Goal: Transaction & Acquisition: Purchase product/service

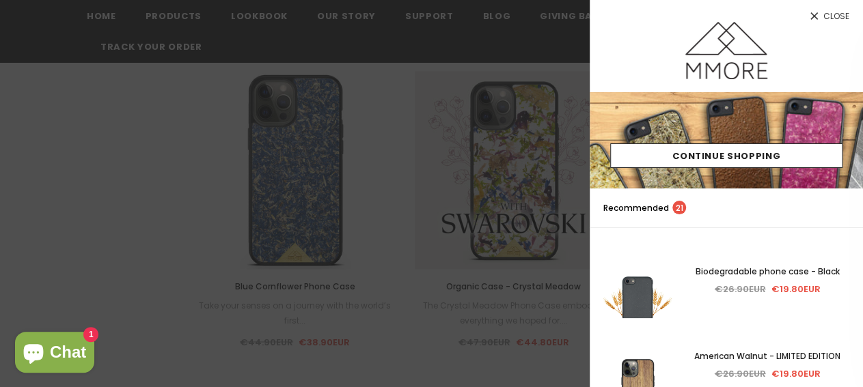
scroll to position [949, 0]
click at [823, 13] on span "Close" at bounding box center [836, 16] width 26 height 8
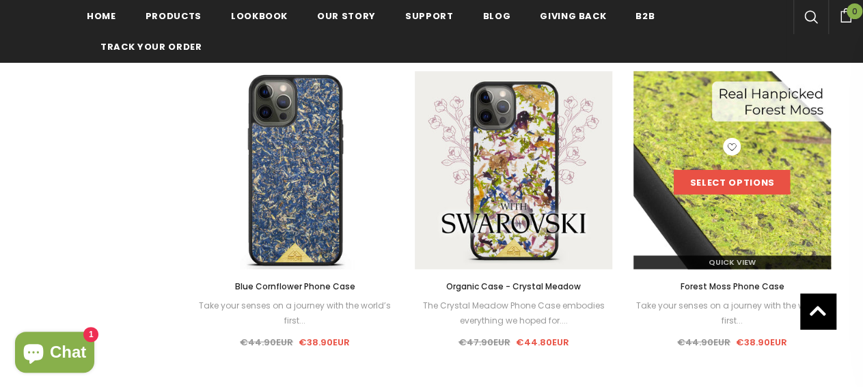
click at [732, 186] on link "Select options" at bounding box center [732, 182] width 116 height 25
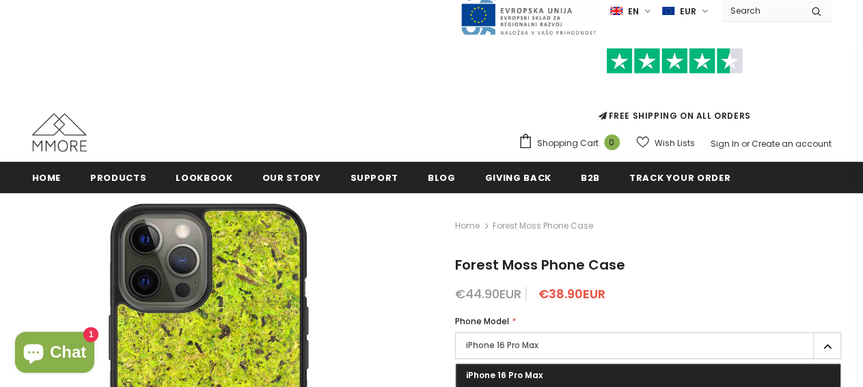
scroll to position [25, 0]
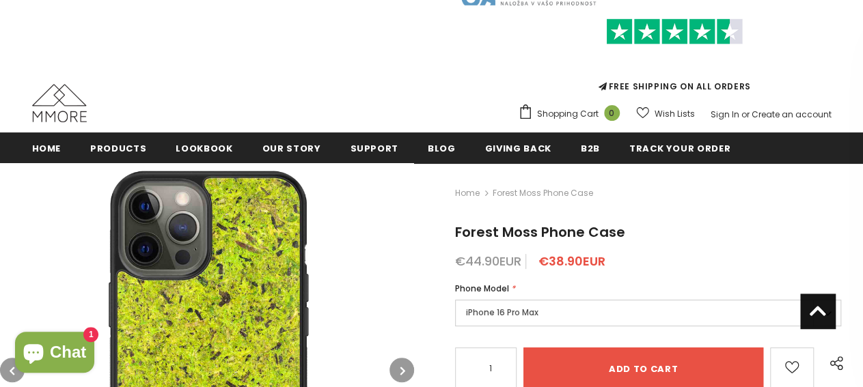
scroll to position [0, 0]
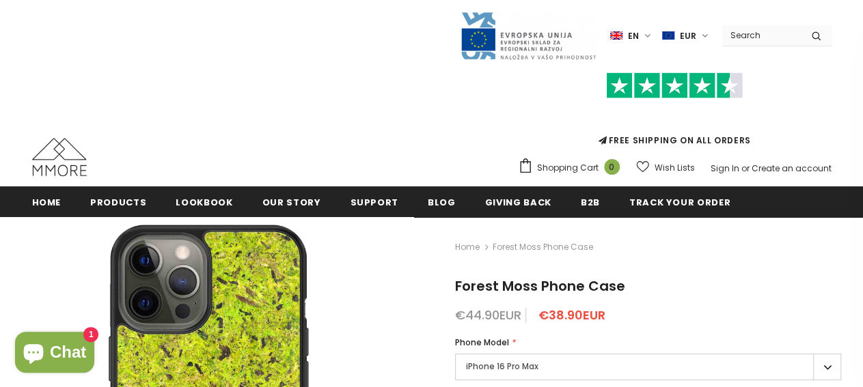
click at [651, 35] on label "en" at bounding box center [632, 35] width 44 height 21
click at [652, 35] on label "en" at bounding box center [632, 35] width 44 height 21
click at [704, 35] on label "EUR" at bounding box center [687, 35] width 50 height 21
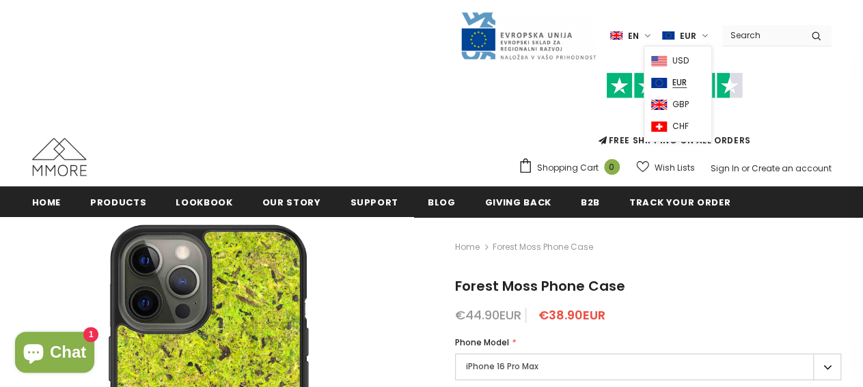
click at [704, 35] on label "EUR" at bounding box center [687, 35] width 50 height 21
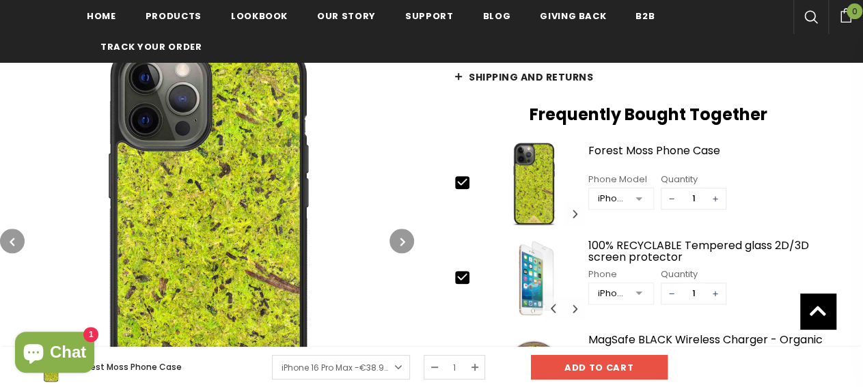
scroll to position [569, 0]
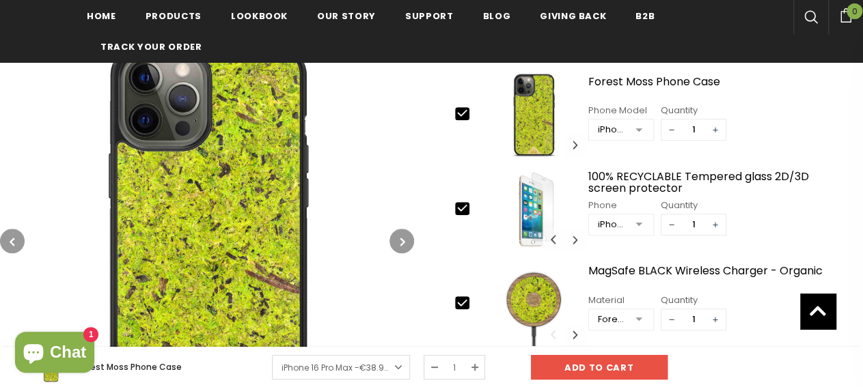
click at [400, 243] on button "button" at bounding box center [402, 241] width 25 height 25
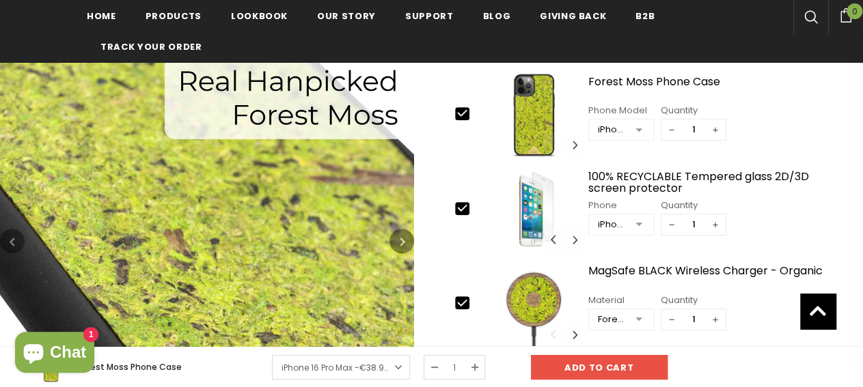
click at [400, 241] on icon "button" at bounding box center [402, 242] width 5 height 14
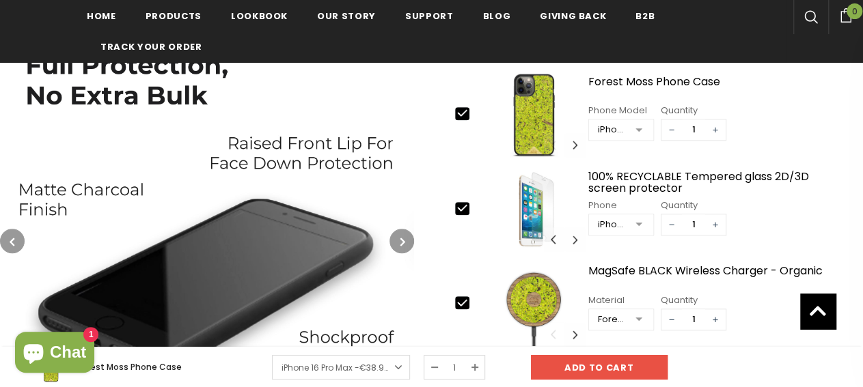
click at [400, 241] on icon "button" at bounding box center [402, 242] width 5 height 14
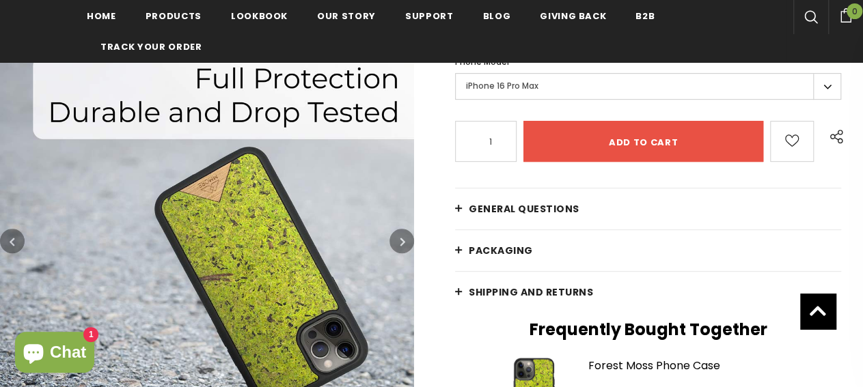
scroll to position [213, 0]
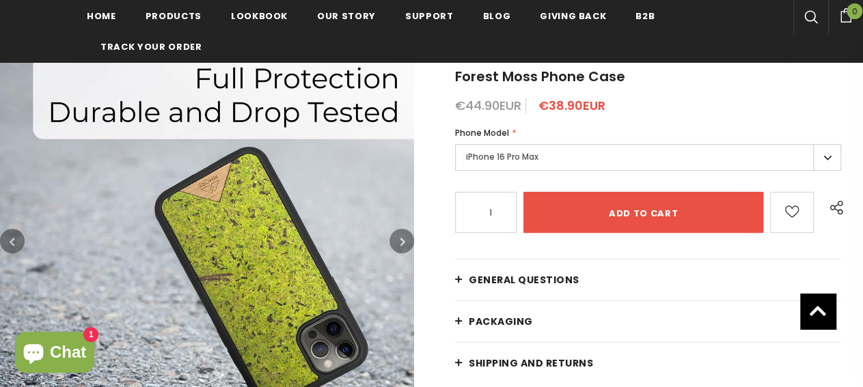
click at [830, 154] on label "iPhone 16 Pro Max" at bounding box center [648, 157] width 386 height 27
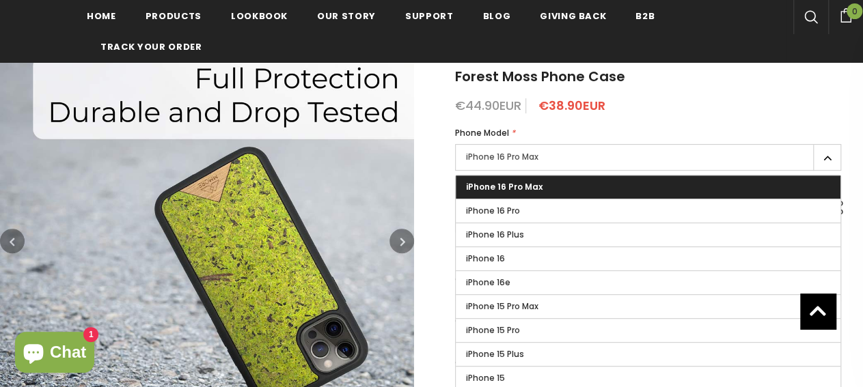
click at [830, 154] on label "iPhone 16 Pro Max" at bounding box center [648, 157] width 386 height 27
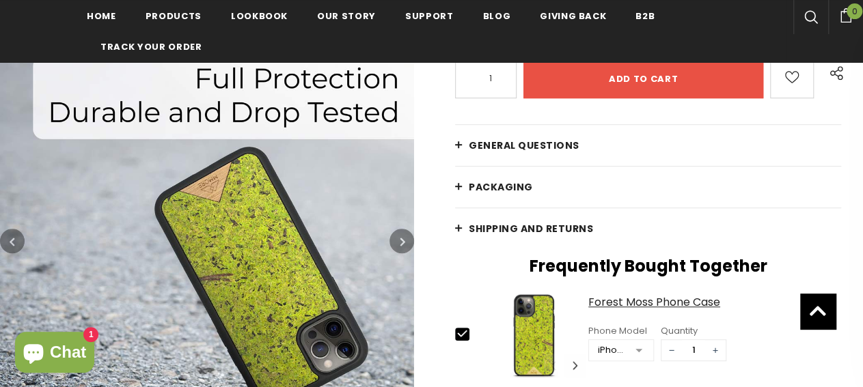
scroll to position [284, 0]
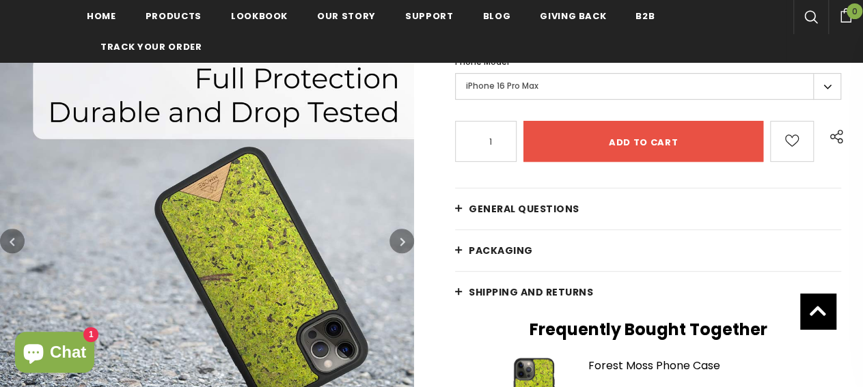
click at [458, 207] on link "General Questions" at bounding box center [648, 209] width 386 height 41
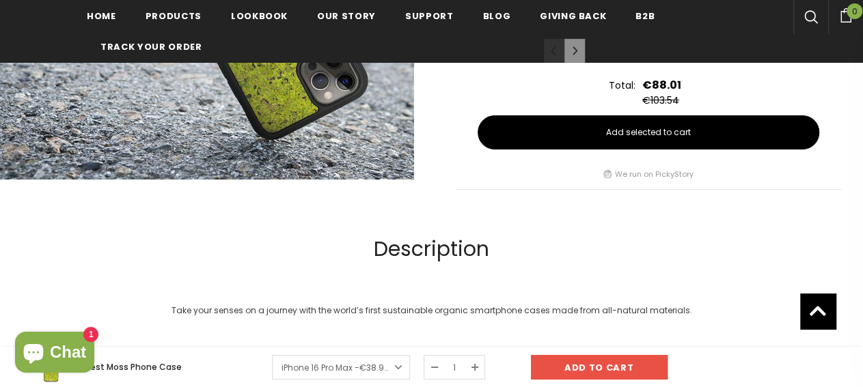
scroll to position [0, 0]
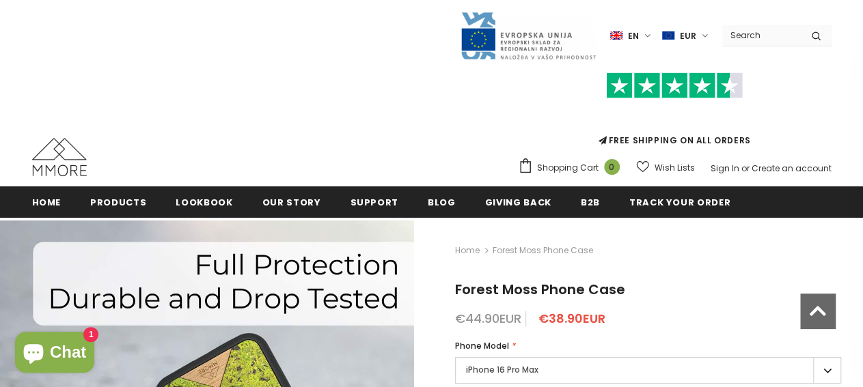
drag, startPoint x: 570, startPoint y: 270, endPoint x: 506, endPoint y: 53, distance: 226.4
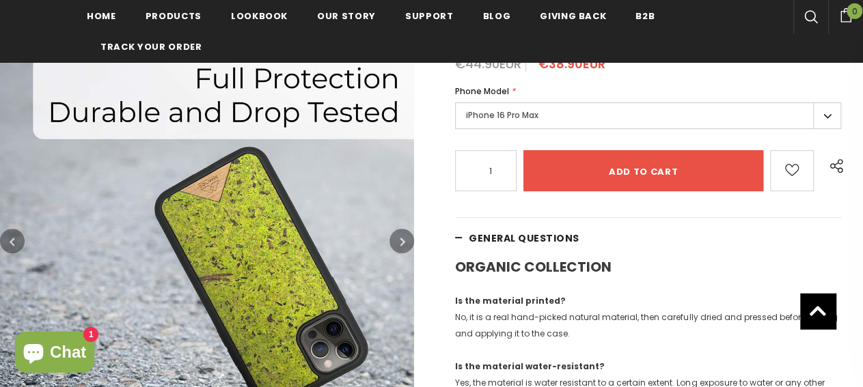
scroll to position [284, 0]
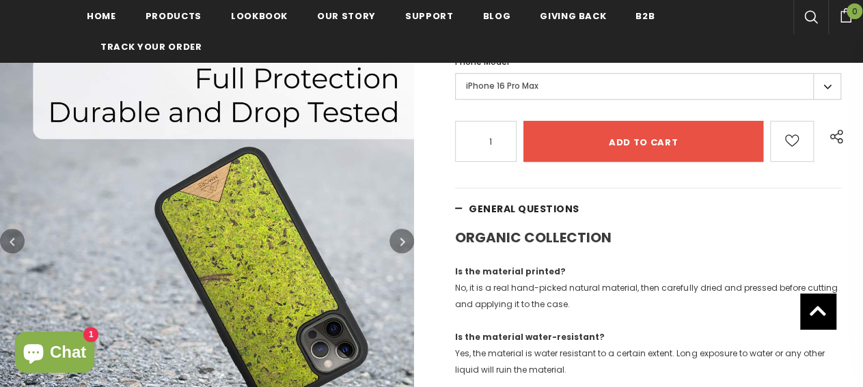
click at [408, 244] on button "button" at bounding box center [402, 241] width 25 height 25
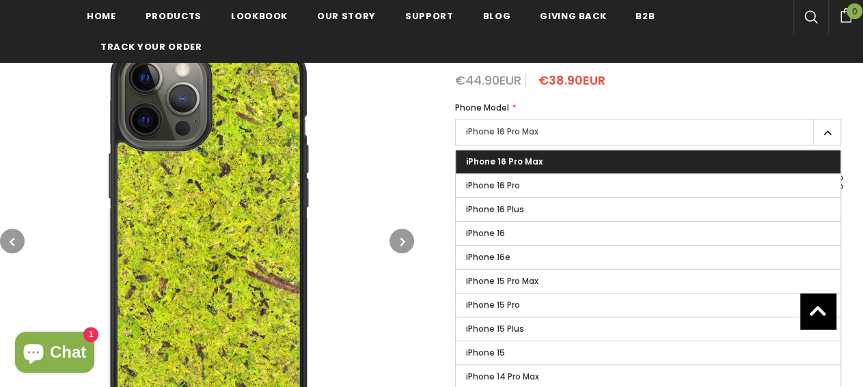
scroll to position [96, 0]
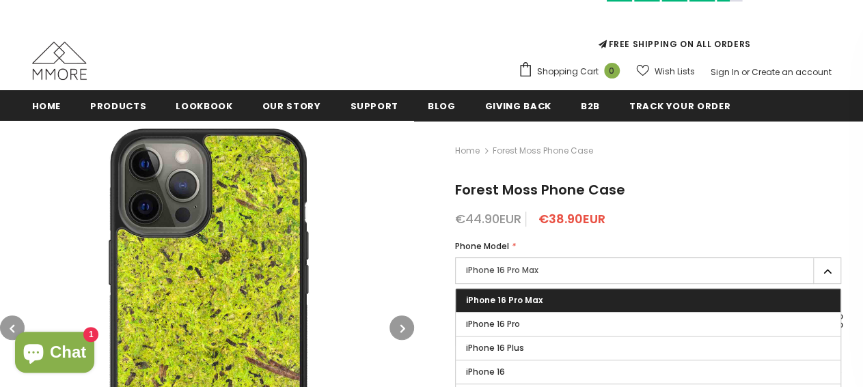
click at [413, 230] on img at bounding box center [207, 328] width 414 height 414
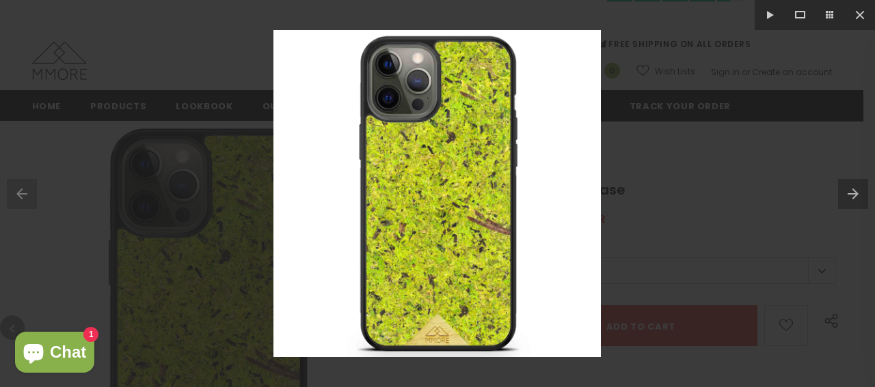
click at [683, 211] on div at bounding box center [437, 193] width 875 height 387
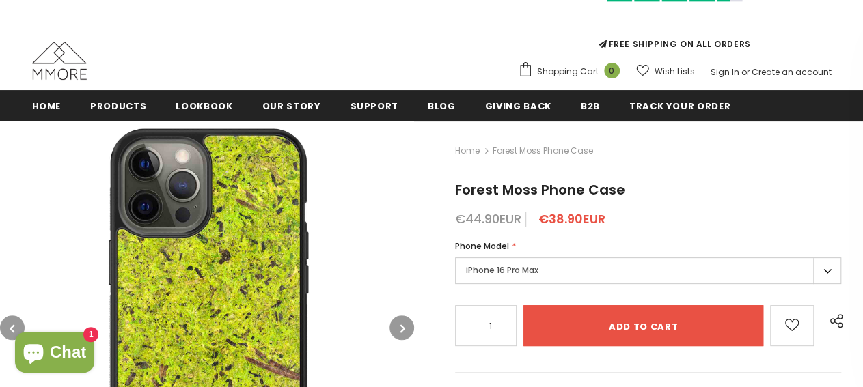
drag, startPoint x: 456, startPoint y: 188, endPoint x: 621, endPoint y: 182, distance: 165.5
click at [621, 182] on span "Forest Moss Phone Case" at bounding box center [540, 189] width 170 height 19
copy span "Forest Moss Phone Case"
click at [368, 37] on div "FREE SHIPPING ON ALL ORDERS Shopping Cart 0 Close Your bag 0 items Your cart is…" at bounding box center [432, 23] width 800 height 119
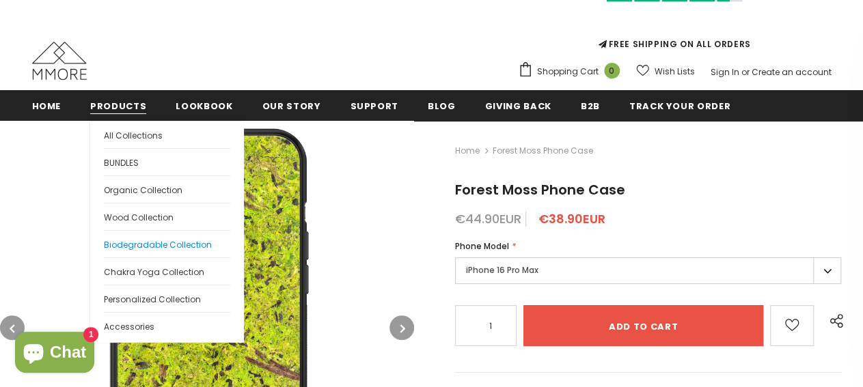
click at [135, 247] on span "Biodegradable Collection" at bounding box center [158, 245] width 108 height 12
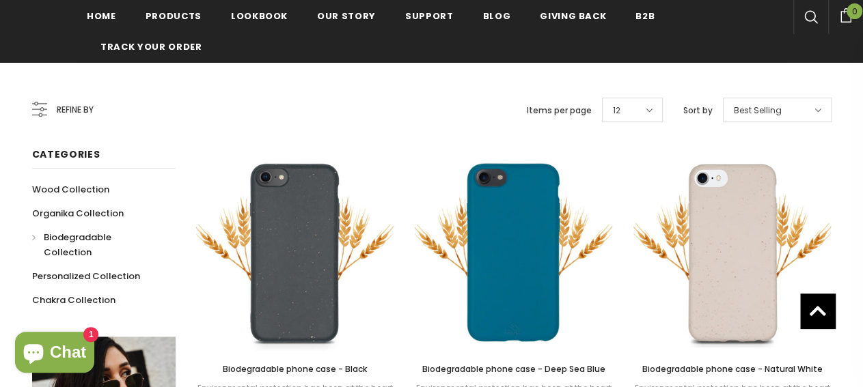
scroll to position [213, 0]
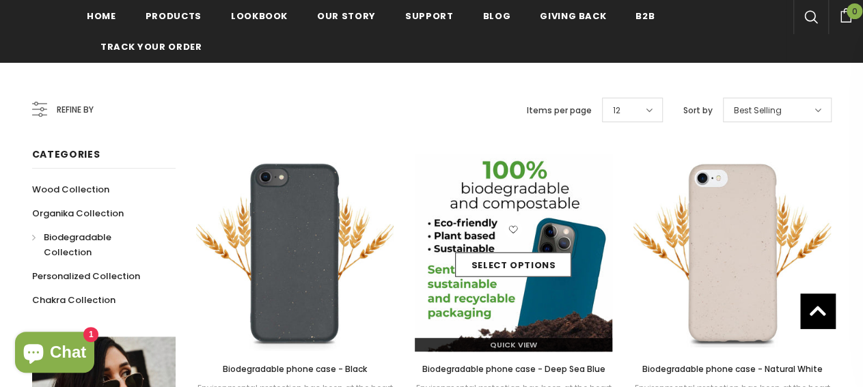
click at [554, 197] on img at bounding box center [514, 253] width 198 height 198
click at [549, 251] on div "Select options" at bounding box center [514, 253] width 198 height 65
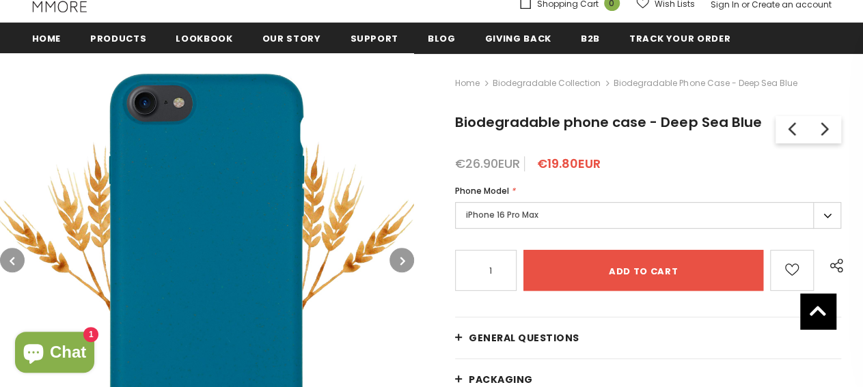
scroll to position [164, 0]
click at [398, 264] on button "button" at bounding box center [402, 260] width 25 height 25
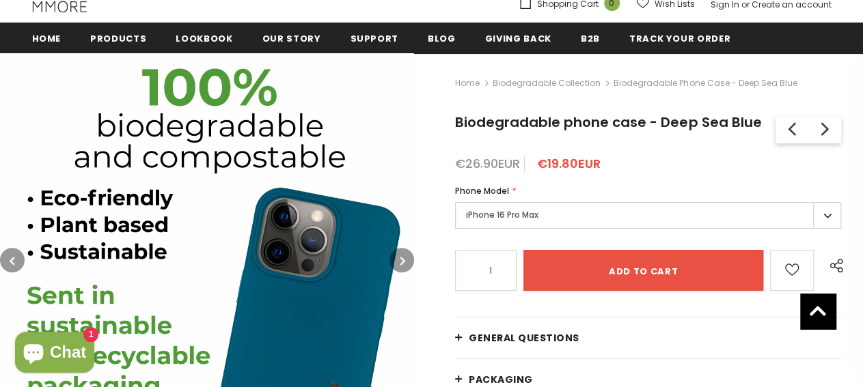
click at [398, 262] on button "button" at bounding box center [402, 260] width 25 height 25
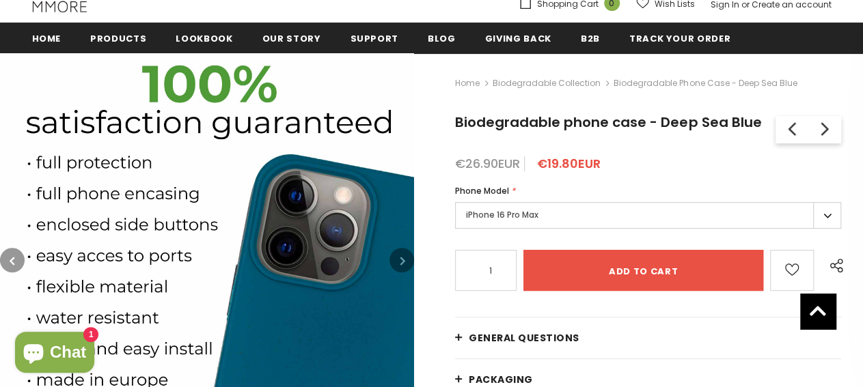
click at [398, 262] on button "button" at bounding box center [402, 260] width 25 height 25
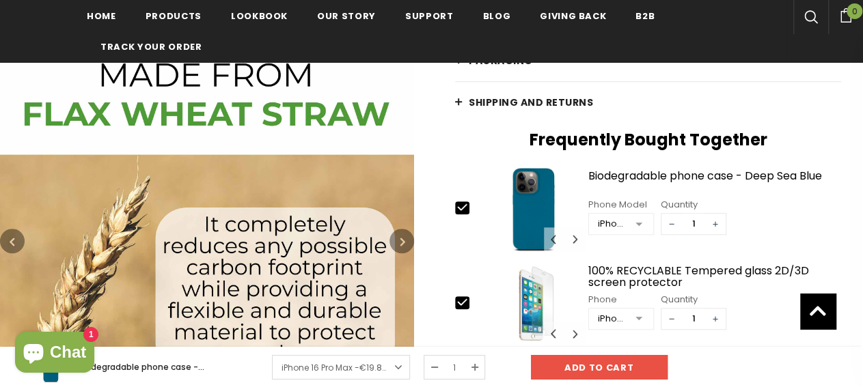
scroll to position [519, 0]
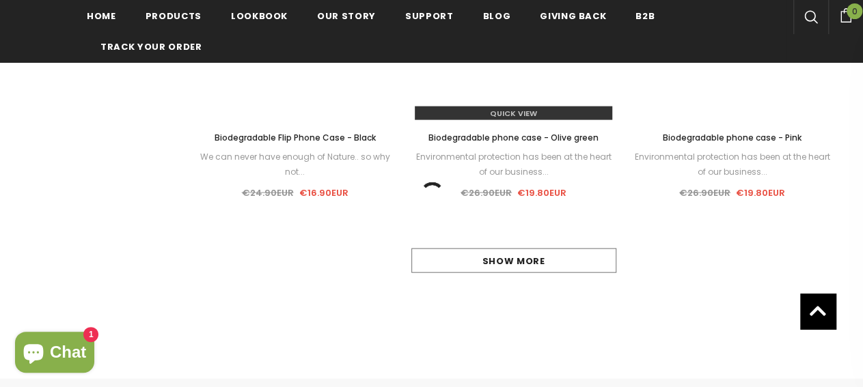
scroll to position [1638, 0]
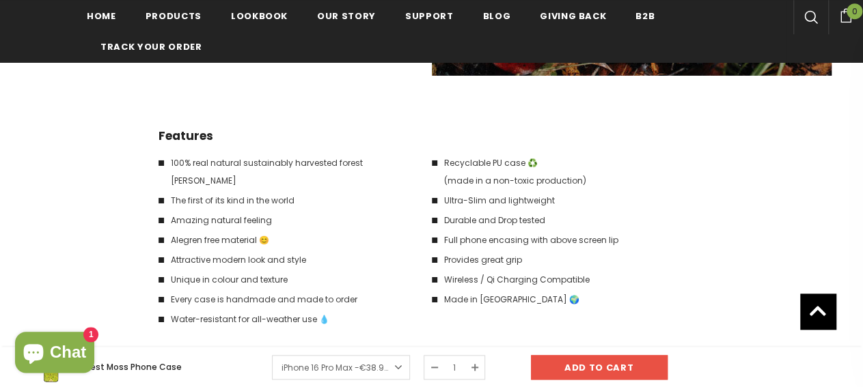
scroll to position [2161, 0]
